Goal: Transaction & Acquisition: Purchase product/service

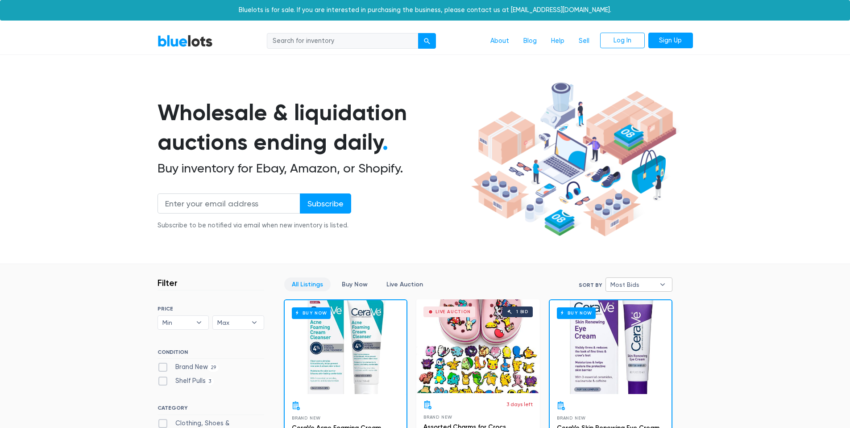
click at [622, 284] on span "Most Bids" at bounding box center [633, 284] width 45 height 13
click at [642, 355] on li "Highest Price" at bounding box center [644, 359] width 70 height 14
select select "highest_price"
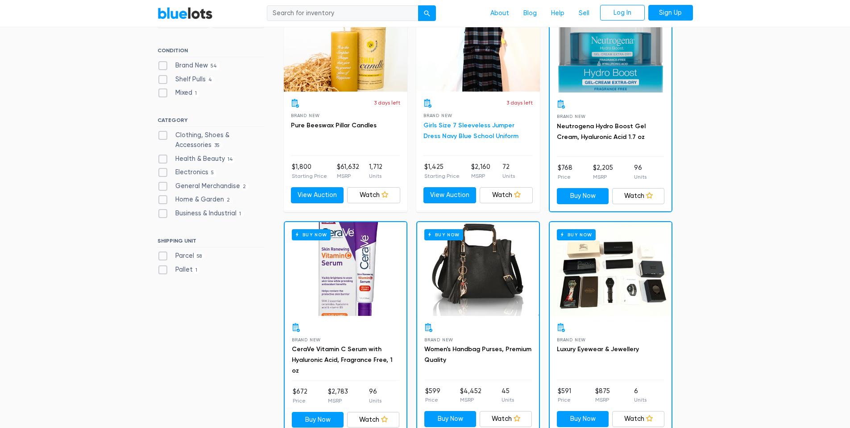
scroll to position [307, 0]
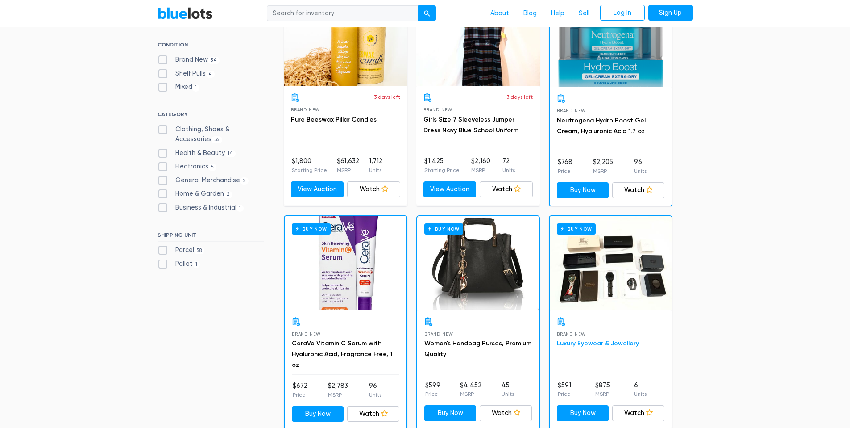
click at [601, 341] on link "Luxury Eyewear & Jewellery" at bounding box center [598, 343] width 82 height 8
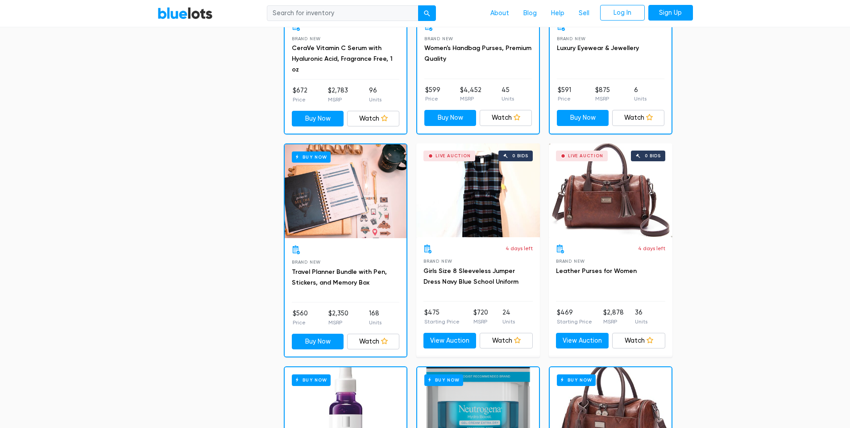
scroll to position [855, 0]
